Goal: Task Accomplishment & Management: Manage account settings

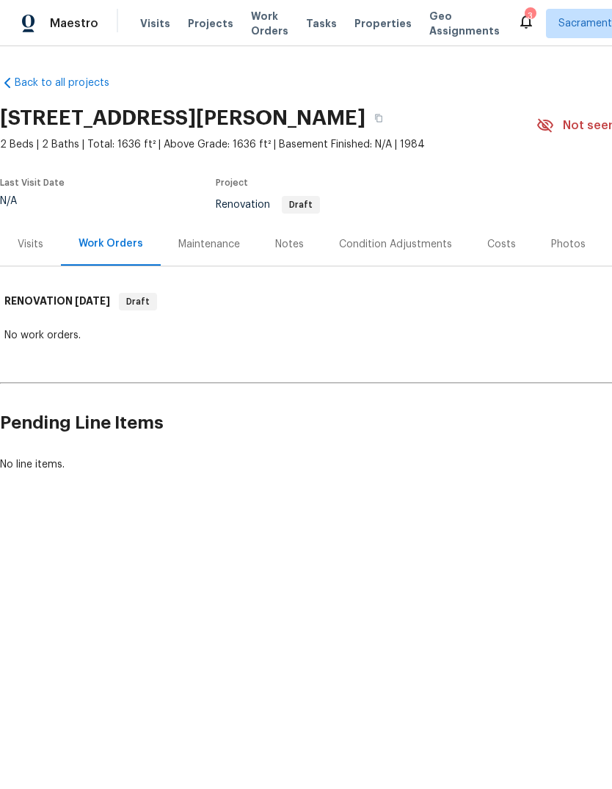
click at [525, 15] on div "3" at bounding box center [530, 16] width 10 height 15
click at [525, 10] on div "3" at bounding box center [530, 16] width 10 height 15
click at [496, 250] on div "Costs" at bounding box center [502, 244] width 29 height 15
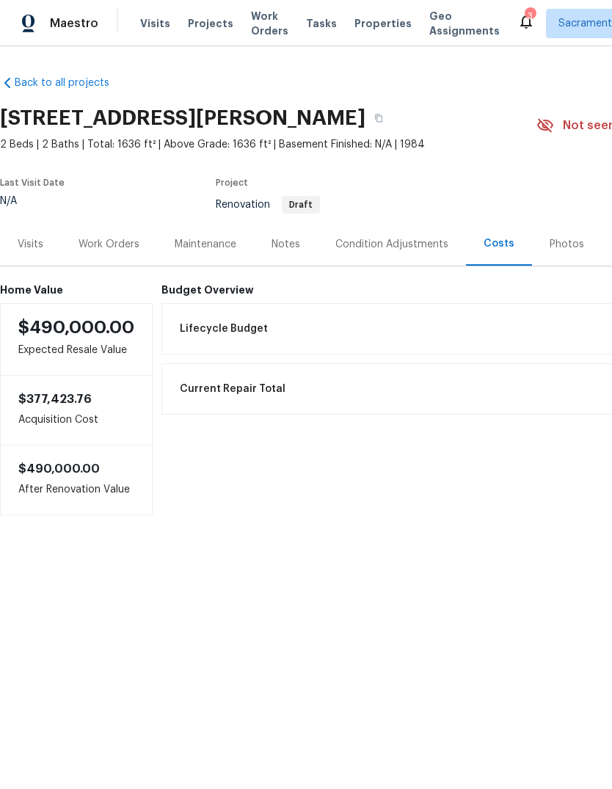
click at [418, 234] on div "Condition Adjustments" at bounding box center [392, 243] width 148 height 43
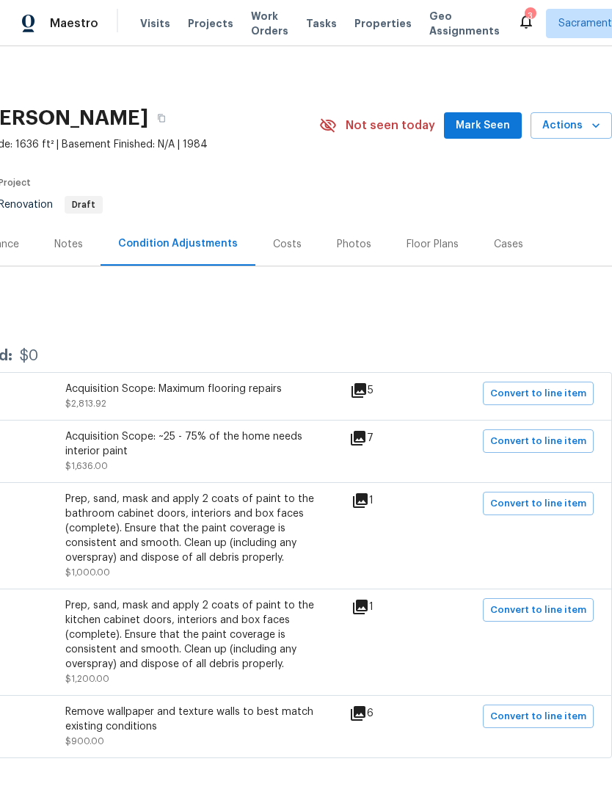
scroll to position [0, 217]
click at [521, 17] on icon at bounding box center [527, 22] width 12 height 15
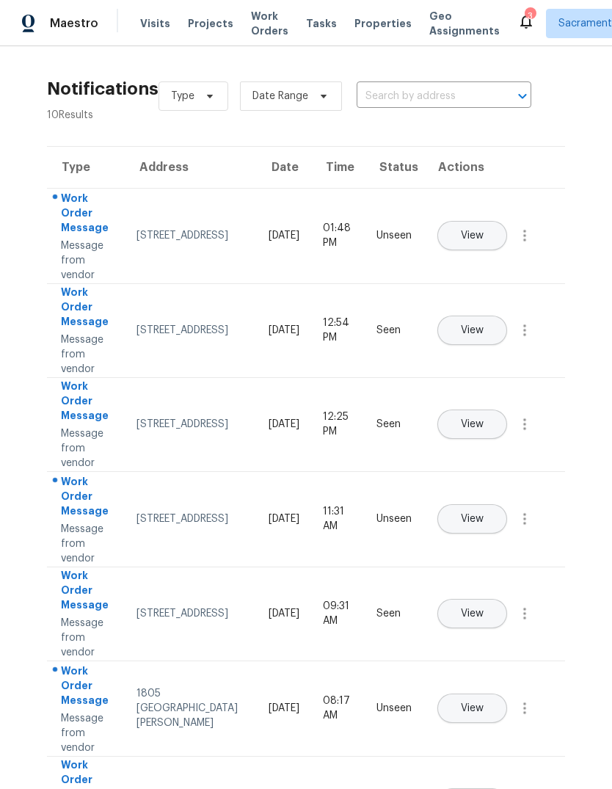
click at [506, 414] on button "View" at bounding box center [473, 424] width 70 height 29
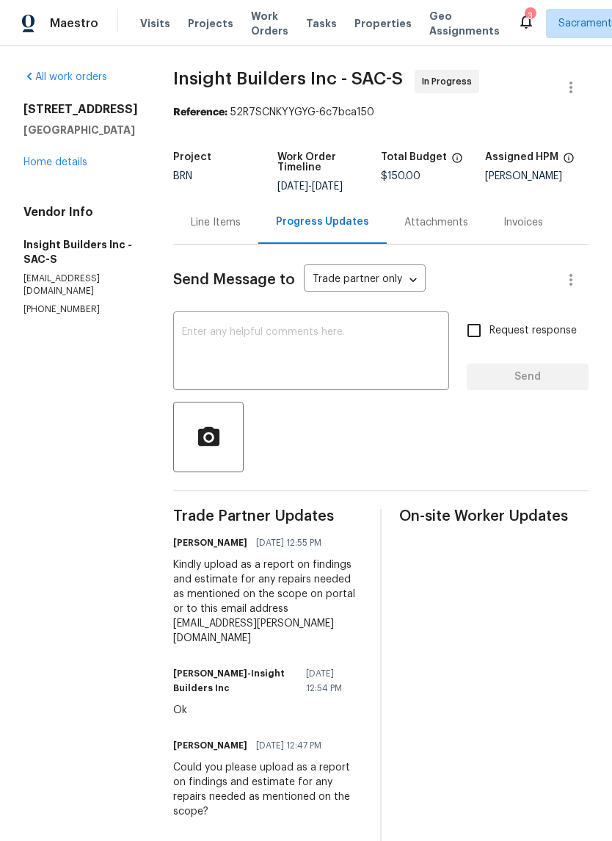
click at [525, 11] on div "3" at bounding box center [530, 16] width 10 height 15
click at [525, 15] on div "3" at bounding box center [530, 16] width 10 height 15
click at [525, 18] on div "3" at bounding box center [530, 16] width 10 height 15
click at [521, 19] on icon at bounding box center [527, 22] width 12 height 15
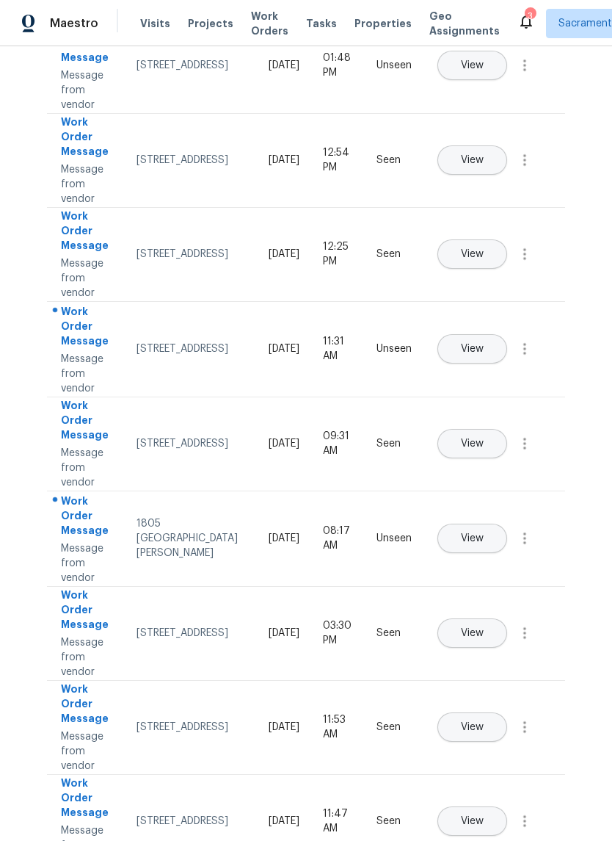
scroll to position [175, 0]
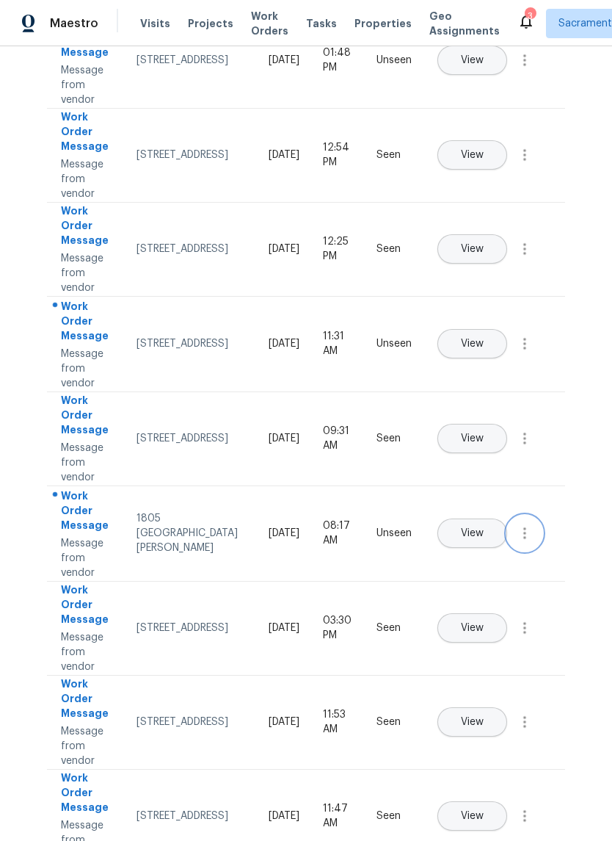
click at [521, 542] on icon "button" at bounding box center [525, 533] width 18 height 18
click at [494, 546] on div "Mark Seen" at bounding box center [441, 550] width 115 height 15
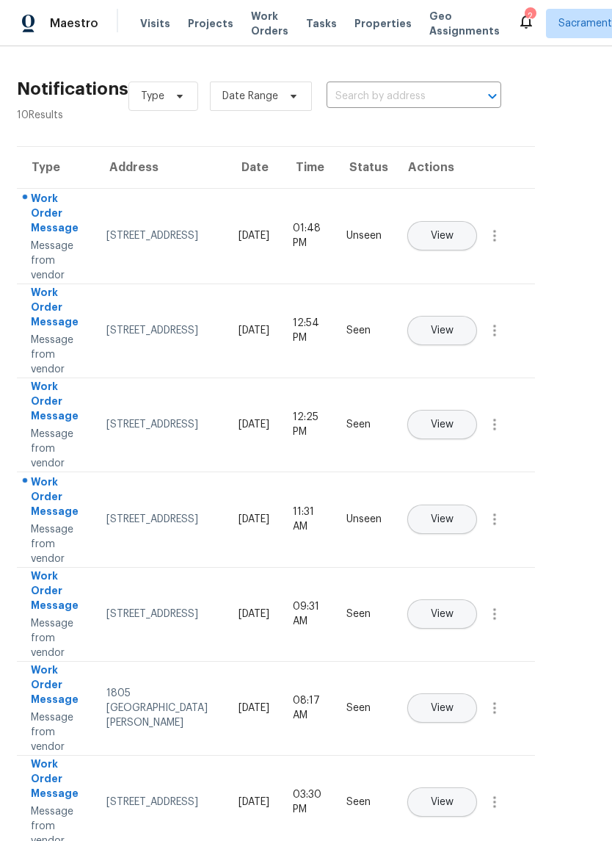
scroll to position [0, 30]
click at [501, 528] on icon "button" at bounding box center [495, 519] width 18 height 18
click at [466, 530] on div "Mark Seen" at bounding box center [411, 536] width 115 height 15
click at [490, 244] on icon "button" at bounding box center [495, 236] width 18 height 18
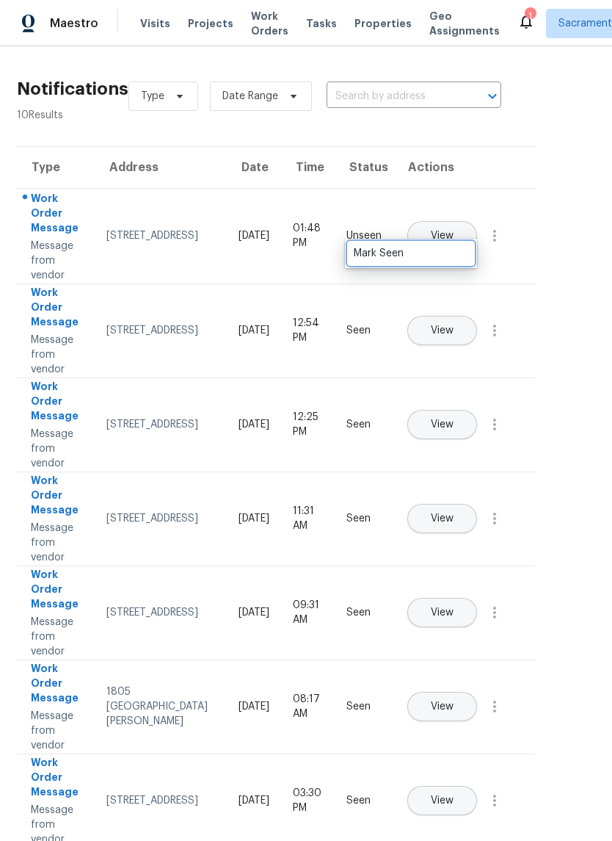
click at [471, 253] on link "Mark Seen" at bounding box center [411, 253] width 125 height 22
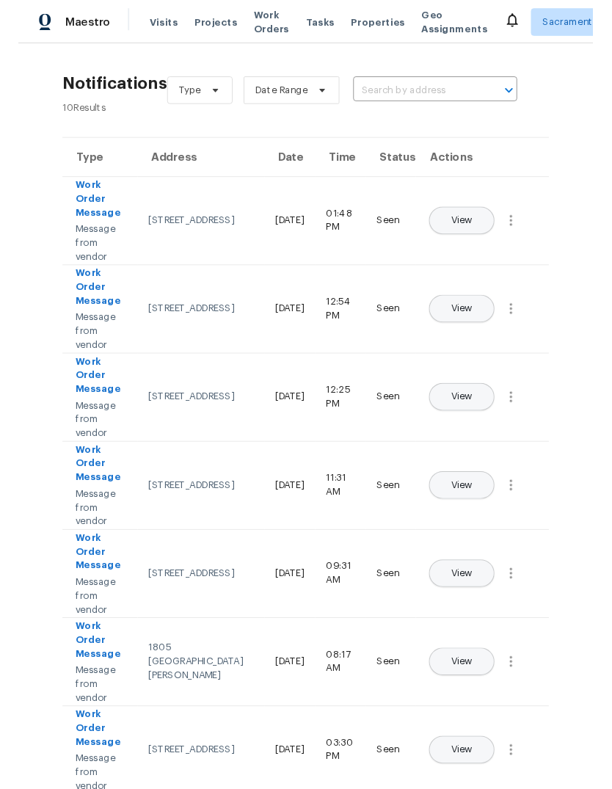
scroll to position [0, 0]
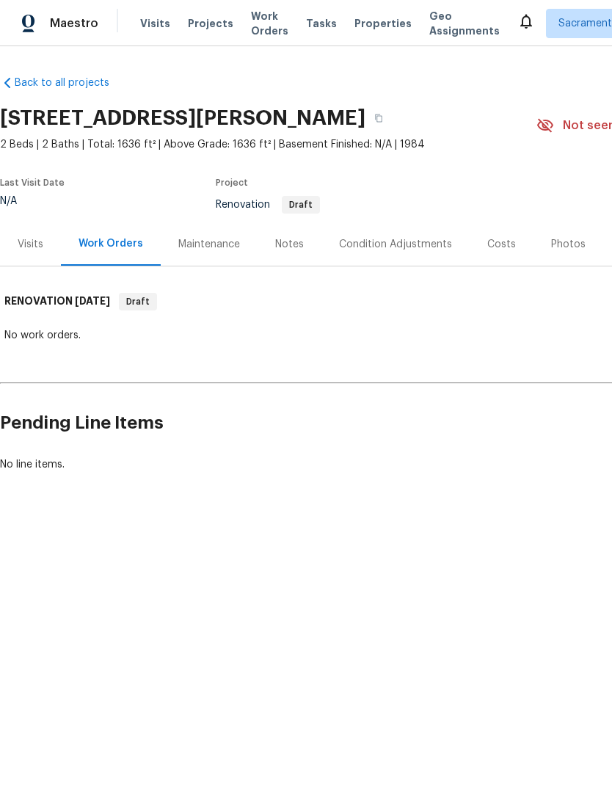
click at [424, 244] on div "Condition Adjustments" at bounding box center [395, 244] width 113 height 15
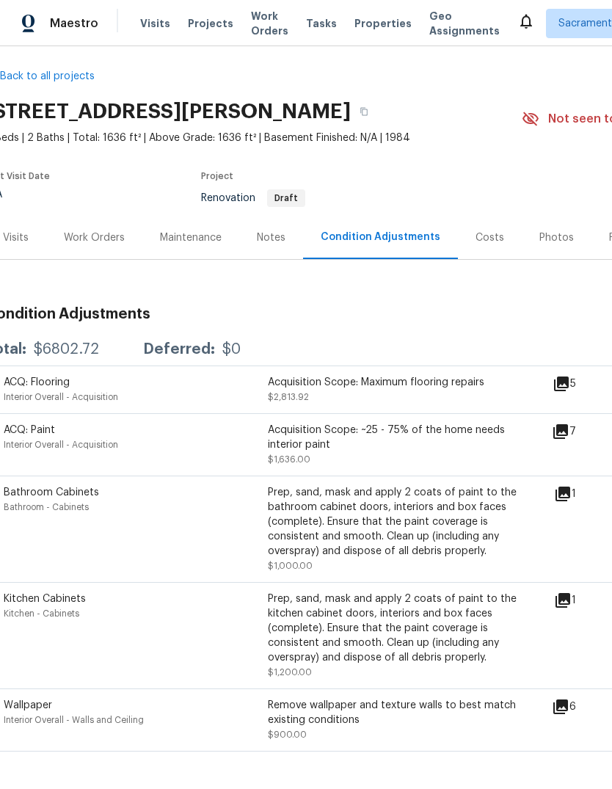
scroll to position [6, 15]
click at [568, 429] on icon at bounding box center [561, 432] width 15 height 15
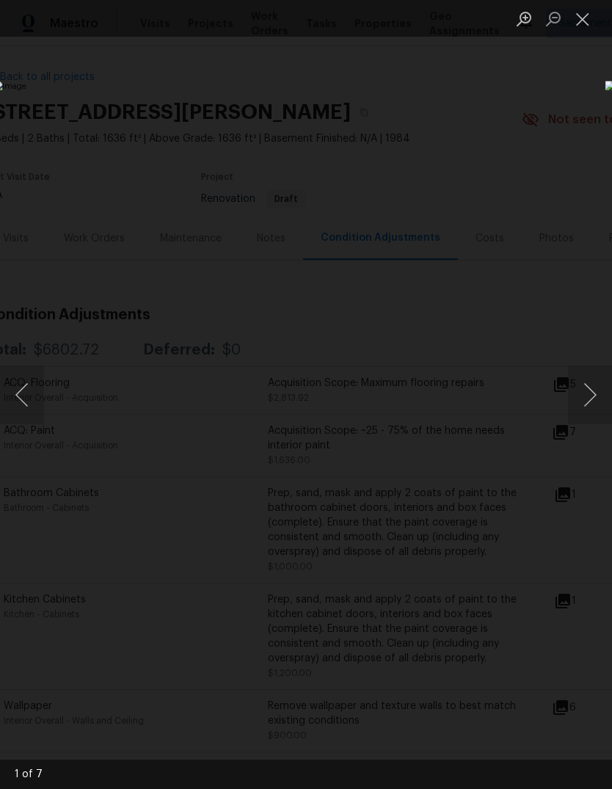
click at [586, 397] on button "Next image" at bounding box center [590, 395] width 44 height 59
click at [587, 401] on button "Next image" at bounding box center [590, 395] width 44 height 59
click at [590, 395] on button "Next image" at bounding box center [590, 395] width 44 height 59
click at [589, 403] on button "Next image" at bounding box center [590, 395] width 44 height 59
click at [579, 15] on button "Close lightbox" at bounding box center [582, 19] width 29 height 26
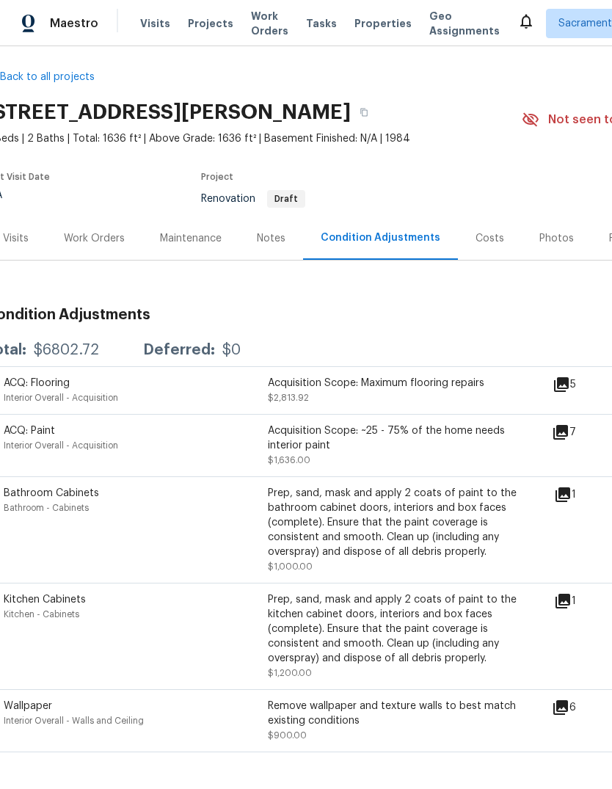
click at [324, 438] on div "Acquisition Scope: ~25 - 75% of the home needs interior paint" at bounding box center [400, 438] width 264 height 29
click at [63, 453] on div "Interior Overall - Acquisition" at bounding box center [136, 445] width 264 height 15
click at [351, 447] on div "Acquisition Scope: ~25 - 75% of the home needs interior paint" at bounding box center [400, 438] width 264 height 29
click at [350, 447] on div "Acquisition Scope: ~25 - 75% of the home needs interior paint" at bounding box center [400, 438] width 264 height 29
